Goal: Task Accomplishment & Management: Use online tool/utility

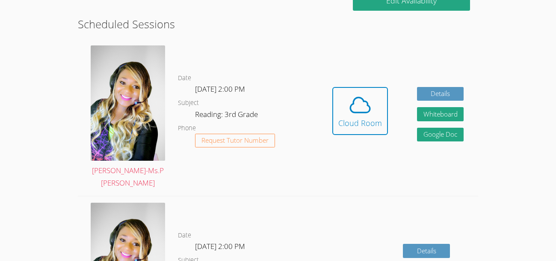
scroll to position [228, 0]
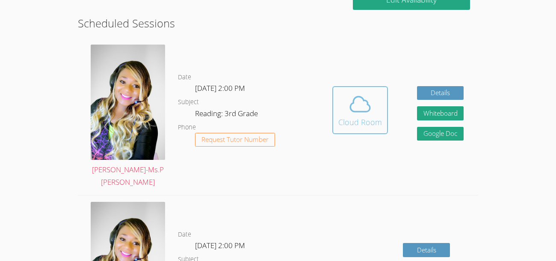
click at [366, 116] on div "Cloud Room" at bounding box center [360, 122] width 44 height 12
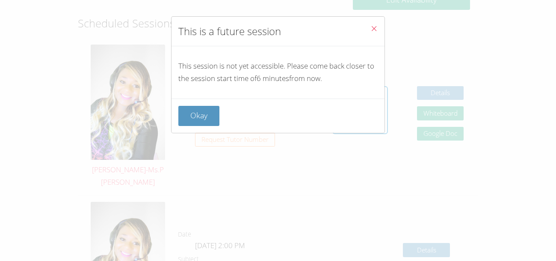
click at [375, 29] on icon "Close" at bounding box center [373, 28] width 7 height 7
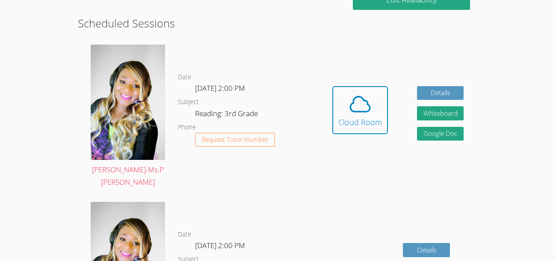
click at [332, 86] on button "Cloud Room" at bounding box center [360, 110] width 56 height 48
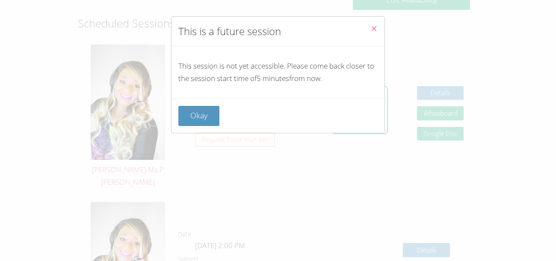
click at [190, 214] on div "This is a future session This session is not yet accessible. Please come back c…" at bounding box center [278, 130] width 556 height 261
click at [375, 21] on button "Close" at bounding box center [374, 30] width 21 height 26
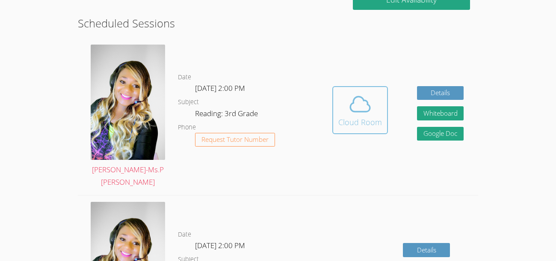
click at [357, 104] on icon at bounding box center [360, 104] width 24 height 24
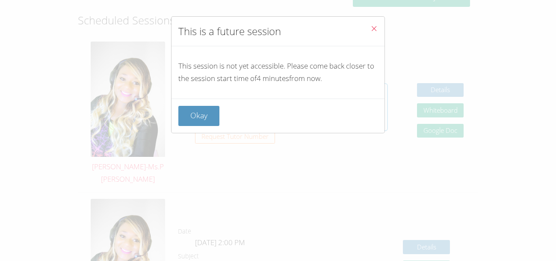
scroll to position [232, 0]
click at [379, 27] on button "Close" at bounding box center [374, 30] width 21 height 26
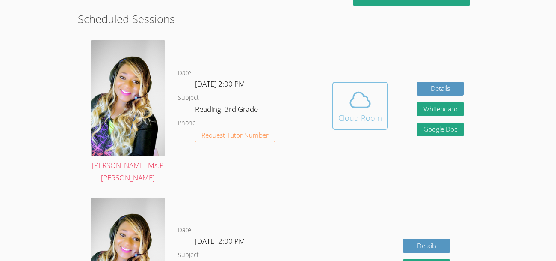
click at [371, 91] on icon at bounding box center [360, 100] width 24 height 24
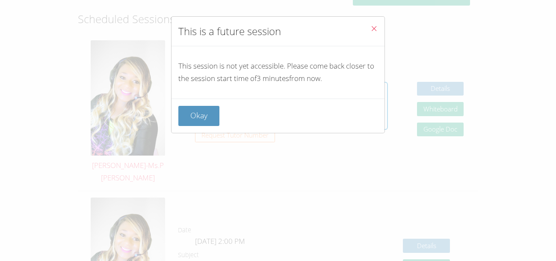
click at [377, 29] on icon "Close" at bounding box center [373, 28] width 7 height 7
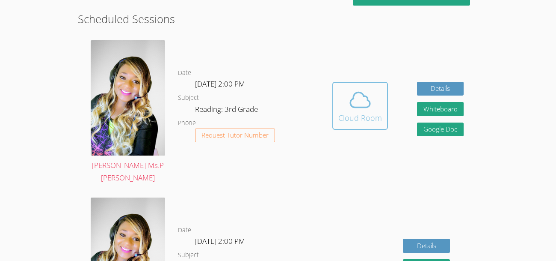
click at [362, 101] on icon at bounding box center [360, 100] width 24 height 24
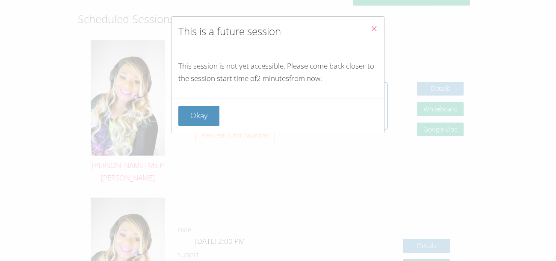
click at [378, 29] on button "Close" at bounding box center [374, 30] width 21 height 26
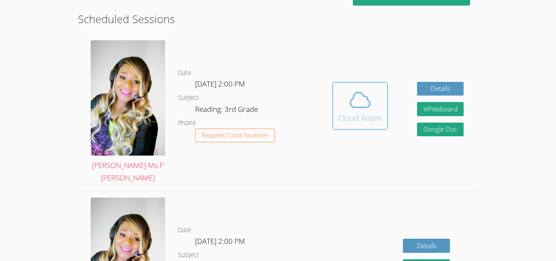
click at [383, 97] on button "Cloud Room" at bounding box center [360, 106] width 56 height 48
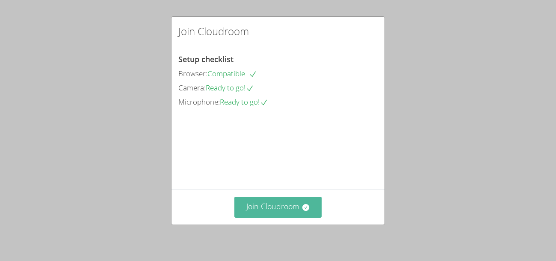
click at [267, 206] on button "Join Cloudroom" at bounding box center [278, 206] width 88 height 21
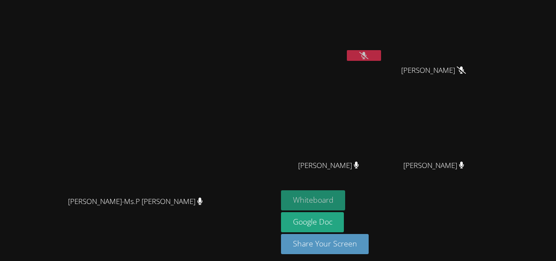
click at [346, 197] on button "Whiteboard" at bounding box center [313, 200] width 65 height 20
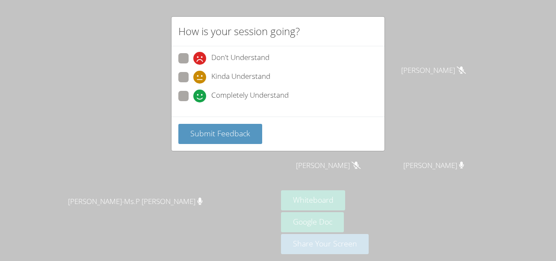
click at [195, 92] on icon at bounding box center [199, 95] width 13 height 13
click at [195, 92] on input "Completely Understand" at bounding box center [196, 94] width 7 height 7
radio input "true"
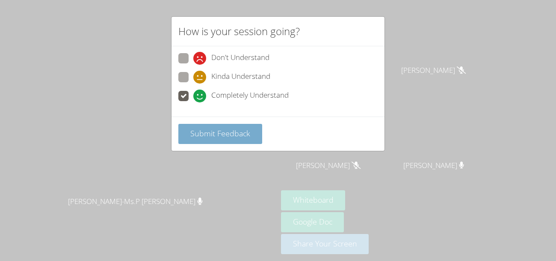
click at [223, 137] on span "Submit Feedback" at bounding box center [220, 133] width 60 height 10
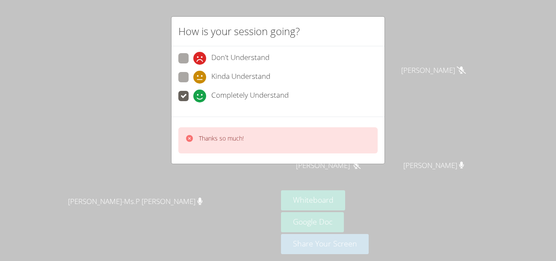
click at [223, 137] on p "Thanks so much!" at bounding box center [221, 138] width 45 height 9
click at [269, 82] on span "Kinda Understand" at bounding box center [240, 77] width 59 height 13
click at [201, 79] on input "Kinda Understand" at bounding box center [196, 75] width 7 height 7
radio input "true"
click at [266, 93] on span "Completely Understand" at bounding box center [249, 95] width 77 height 13
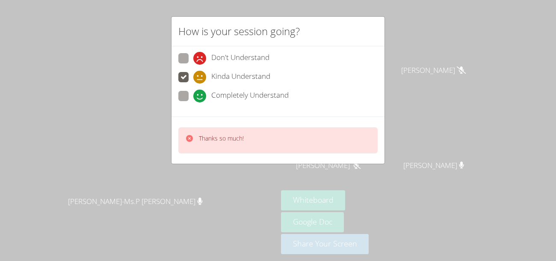
click at [201, 93] on input "Completely Understand" at bounding box center [196, 94] width 7 height 7
